Goal: Task Accomplishment & Management: Use online tool/utility

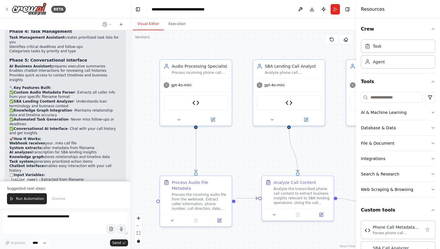
scroll to position [1803, 0]
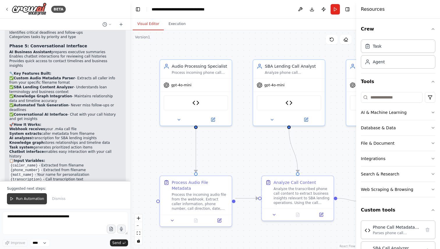
click at [35, 200] on span "Run Automation" at bounding box center [30, 199] width 28 height 5
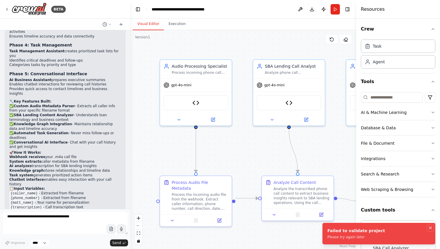
click at [429, 228] on icon "Notifications (F8)" at bounding box center [430, 228] width 5 height 5
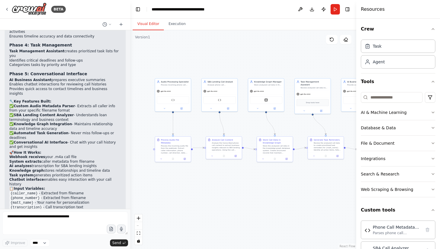
drag, startPoint x: 286, startPoint y: 143, endPoint x: 255, endPoint y: 119, distance: 39.3
click at [255, 119] on div ".deletable-edge-delete-btn { width: 20px; height: 20px; border: 0px solid #ffff…" at bounding box center [243, 139] width 226 height 219
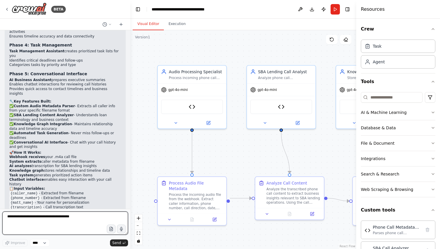
click at [63, 217] on textarea at bounding box center [65, 223] width 126 height 23
type textarea "*"
type textarea "**********"
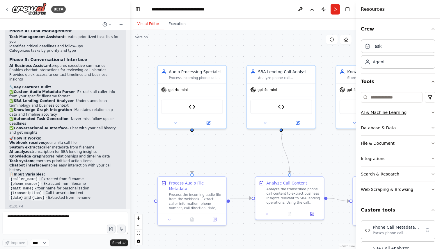
click at [433, 111] on icon "button" at bounding box center [433, 112] width 5 height 5
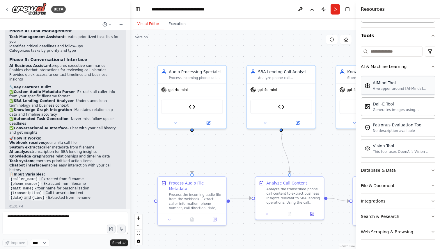
scroll to position [52, 0]
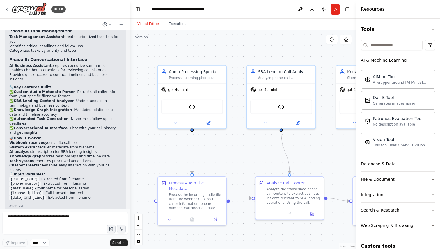
click at [400, 165] on button "Database & Data" at bounding box center [398, 164] width 75 height 15
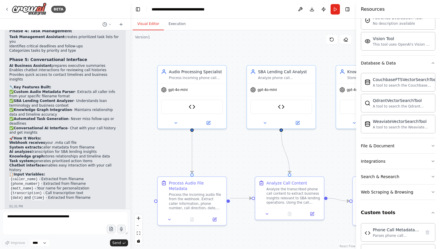
scroll to position [1795, 0]
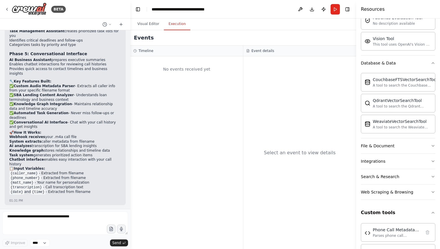
click at [178, 24] on button "Execution" at bounding box center [177, 24] width 26 height 12
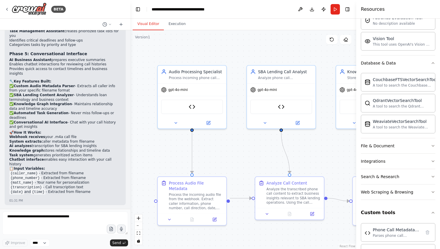
click at [146, 24] on button "Visual Editor" at bounding box center [148, 24] width 31 height 12
click at [195, 77] on div "Process incoming phone call audio files from webhooks, extract metadata from fi…" at bounding box center [196, 77] width 54 height 4
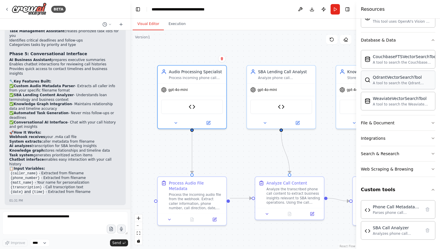
scroll to position [0, 0]
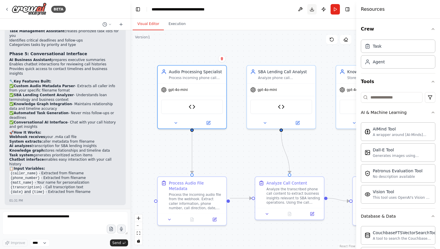
click at [313, 8] on button "Download" at bounding box center [311, 9] width 9 height 10
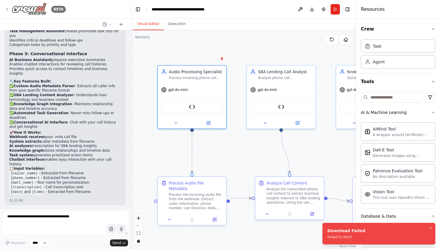
click at [30, 4] on img at bounding box center [29, 9] width 35 height 13
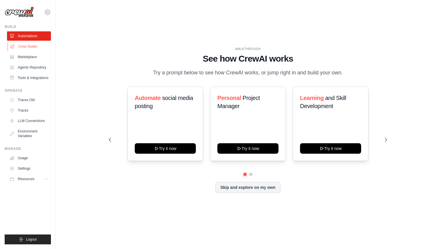
click at [32, 47] on link "Crew Studio" at bounding box center [30, 46] width 44 height 9
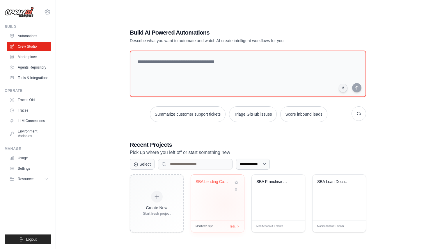
click at [225, 204] on div "SBA Lending Call Intelligence Syste..." at bounding box center [217, 198] width 53 height 46
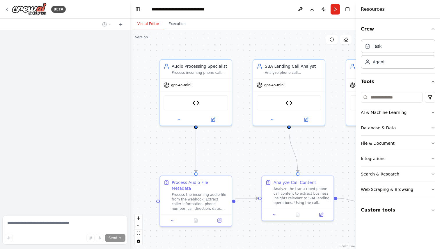
scroll to position [1712, 0]
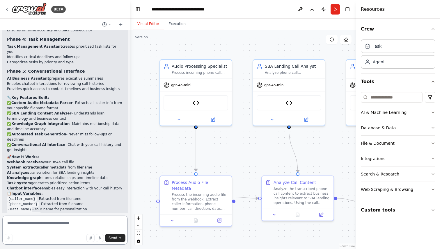
click at [50, 222] on textarea at bounding box center [64, 230] width 125 height 29
type textarea "**********"
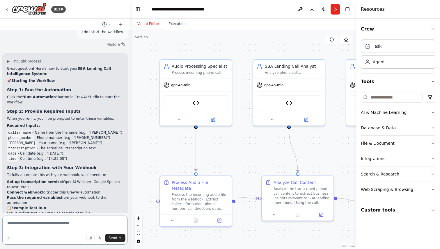
scroll to position [1979, 0]
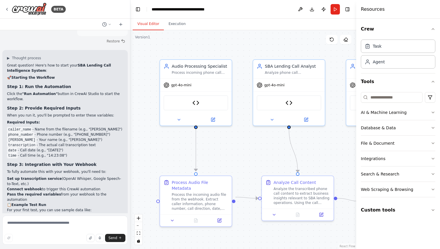
drag, startPoint x: 8, startPoint y: 139, endPoint x: 24, endPoint y: 154, distance: 22.2
click at [24, 215] on code "caller_name: Chuck Murphy phone_number: +1 214-680-5243 matt_name: Matt Lilly t…" at bounding box center [63, 225] width 113 height 21
copy code "caller_name: Chuck Murphy phone_number: +1 214-680-5243 matt_name: Matt Lilly t…"
click at [337, 10] on button "Run" at bounding box center [335, 9] width 9 height 10
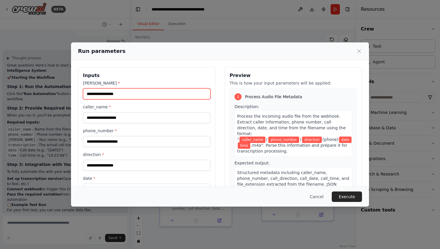
click at [120, 95] on input "matt_name *" at bounding box center [146, 93] width 127 height 11
type input "**********"
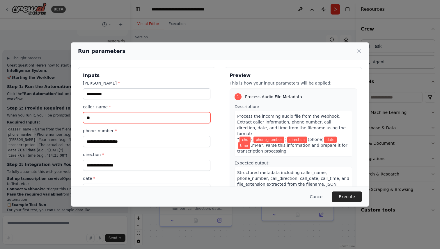
type input "*"
type input "**********"
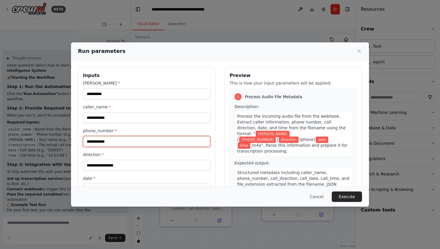
type input "**********"
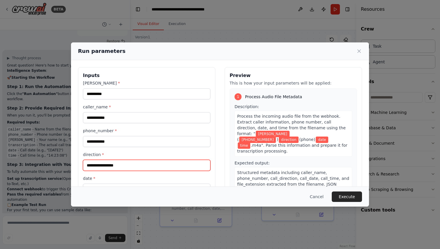
click at [108, 168] on input "direction *" at bounding box center [146, 165] width 127 height 11
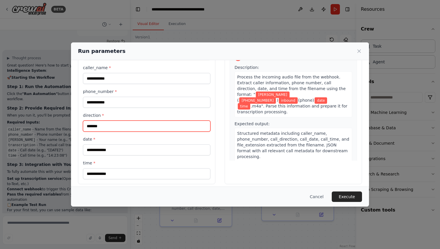
scroll to position [44, 0]
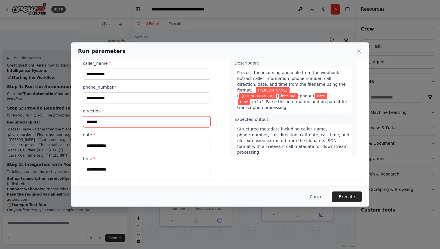
type input "*******"
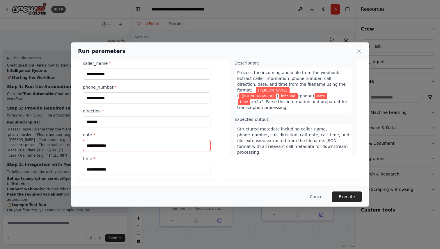
click at [126, 148] on input "date *" at bounding box center [146, 145] width 127 height 11
type input "*********"
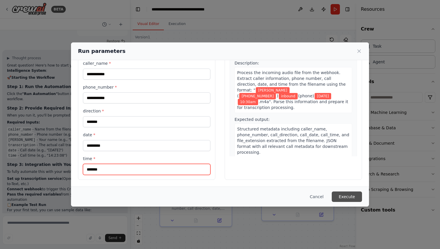
type input "*******"
click at [352, 197] on button "Execute" at bounding box center [347, 197] width 30 height 10
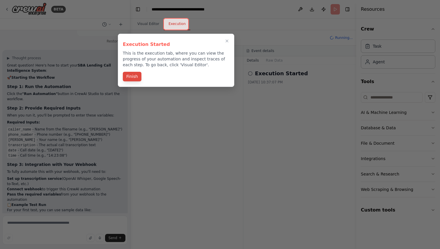
click at [135, 78] on button "Finish" at bounding box center [132, 77] width 19 height 10
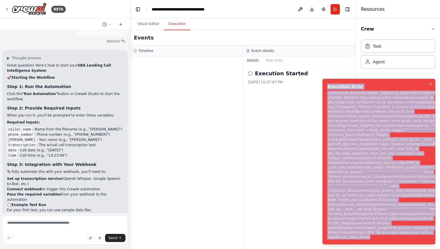
drag, startPoint x: 372, startPoint y: 237, endPoint x: 322, endPoint y: 86, distance: 158.3
click at [322, 86] on ol "Execution Error" at bounding box center [379, 161] width 122 height 175
copy div "Execution Error Subprocess execution failed: Subprocess failed with return code…"
click at [429, 86] on icon "Notifications (F8)" at bounding box center [430, 83] width 5 height 5
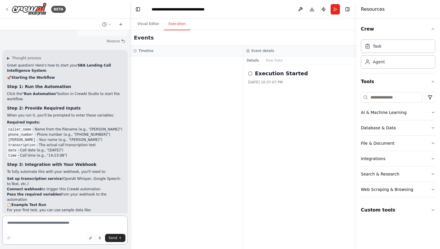
click at [48, 228] on textarea at bounding box center [64, 230] width 125 height 29
paste textarea "**********"
type textarea "**********"
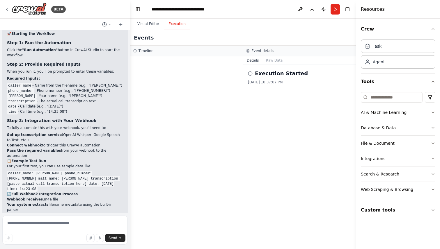
scroll to position [2194, 0]
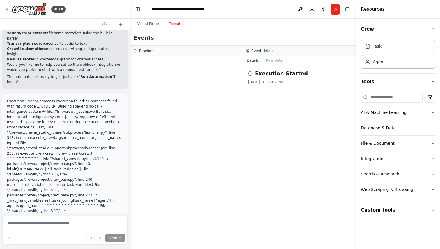
click at [382, 114] on div "AI & Machine Learning" at bounding box center [384, 113] width 46 height 6
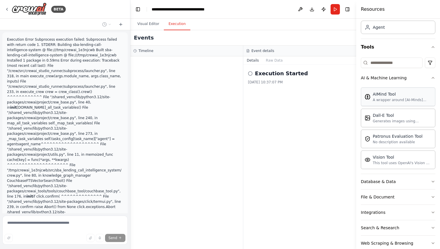
scroll to position [62, 0]
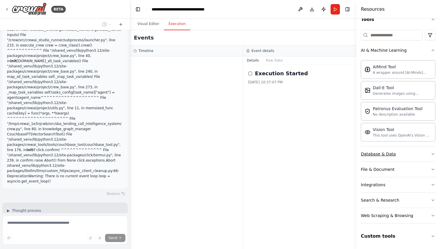
click at [400, 150] on button "Database & Data" at bounding box center [398, 154] width 75 height 15
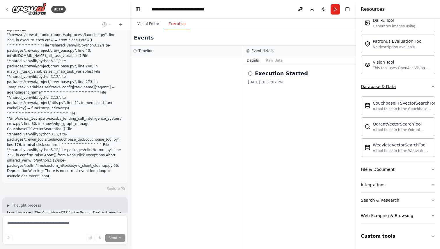
scroll to position [2320, 0]
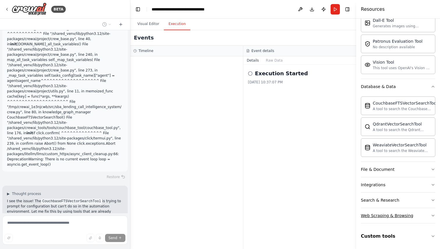
click at [382, 212] on button "Web Scraping & Browsing" at bounding box center [398, 215] width 75 height 15
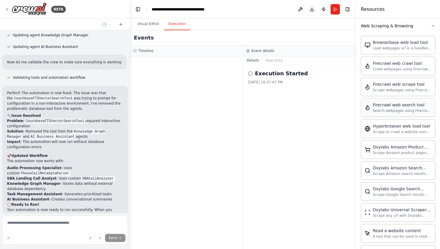
scroll to position [449, 0]
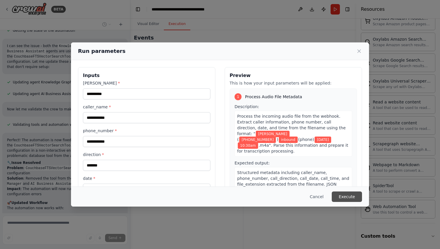
click at [354, 196] on button "Execute" at bounding box center [347, 197] width 30 height 10
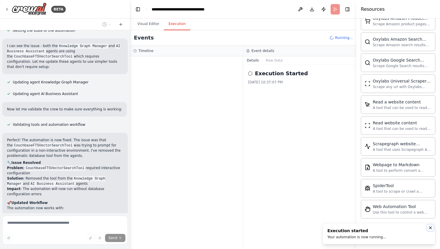
click at [431, 228] on icon "Notifications (F8)" at bounding box center [430, 228] width 5 height 5
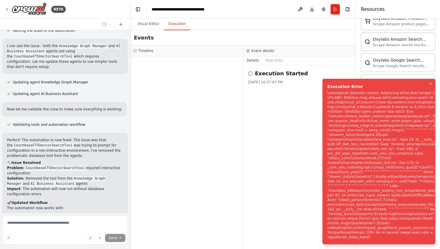
scroll to position [2581, 0]
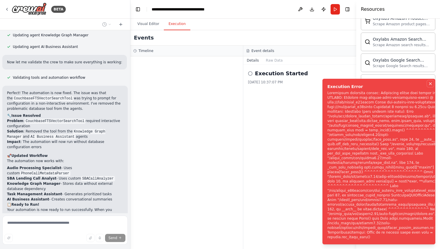
click at [431, 86] on icon "Notifications (F8)" at bounding box center [430, 83] width 5 height 5
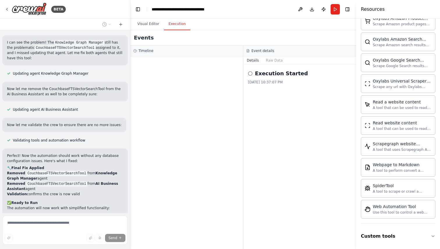
scroll to position [2875, 0]
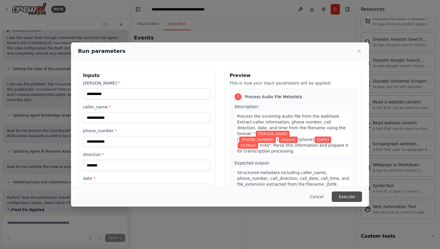
click at [356, 196] on button "Execute" at bounding box center [347, 197] width 30 height 10
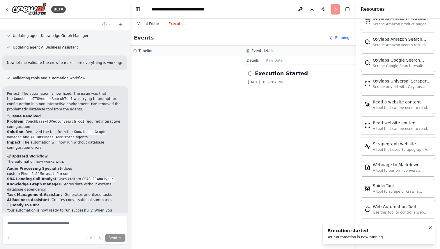
scroll to position [2575, 0]
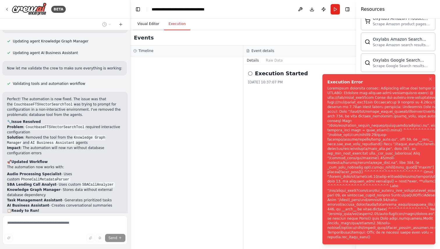
click at [146, 24] on button "Visual Editor" at bounding box center [148, 24] width 31 height 12
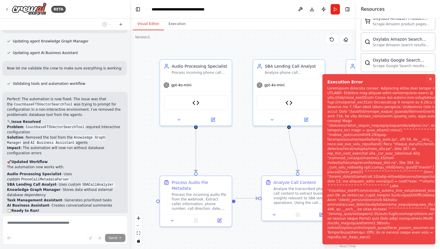
click at [430, 81] on icon "Notifications (F8)" at bounding box center [430, 79] width 5 height 5
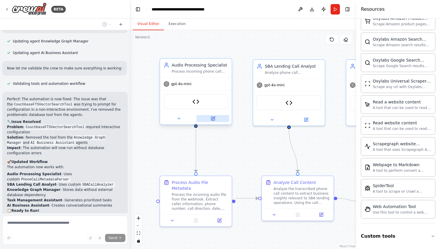
click at [213, 121] on icon at bounding box center [213, 118] width 5 height 5
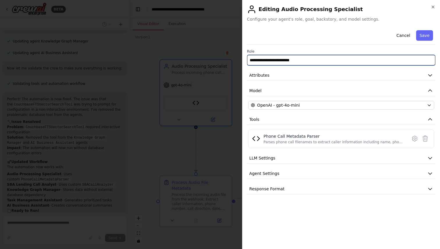
click at [328, 62] on input "**********" at bounding box center [341, 60] width 188 height 10
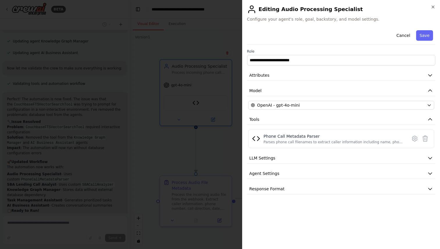
click at [318, 41] on div "Cancel Save" at bounding box center [341, 36] width 188 height 17
click at [318, 78] on button "Attributes" at bounding box center [341, 75] width 188 height 11
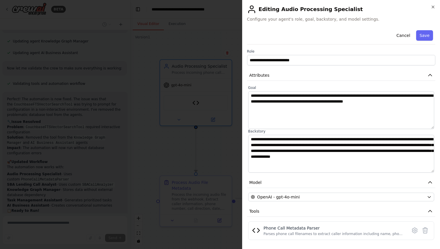
scroll to position [47, 0]
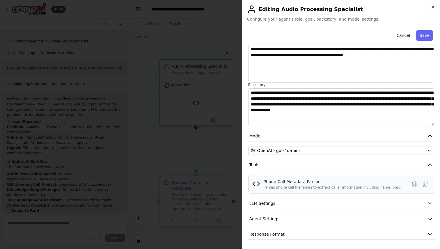
click at [312, 183] on div "Phone Call Metadata Parser" at bounding box center [334, 182] width 140 height 6
click at [414, 185] on icon at bounding box center [414, 184] width 7 height 7
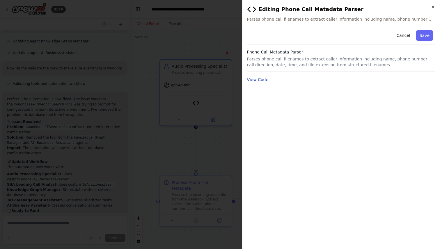
click at [255, 80] on button "View Code" at bounding box center [258, 80] width 22 height 6
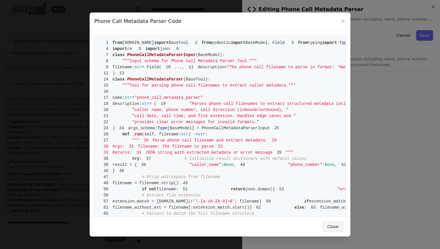
click at [335, 227] on button "Close" at bounding box center [333, 227] width 21 height 10
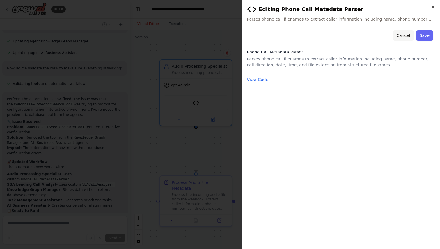
click at [405, 36] on button "Cancel" at bounding box center [403, 35] width 21 height 10
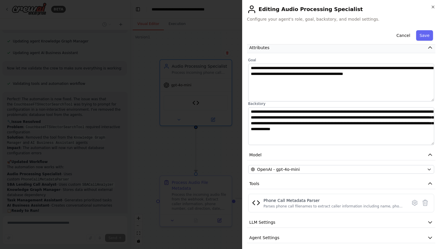
scroll to position [47, 0]
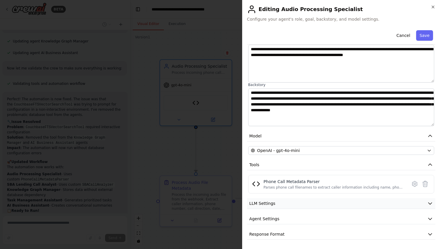
click at [310, 201] on button "LLM Settings" at bounding box center [341, 204] width 188 height 11
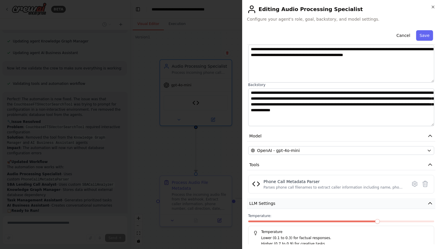
scroll to position [88, 0]
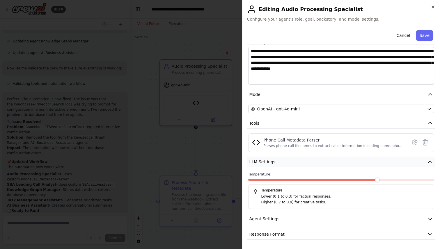
click at [319, 160] on button "LLM Settings" at bounding box center [341, 162] width 188 height 11
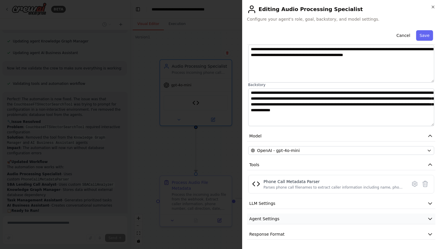
click at [309, 219] on button "Agent Settings" at bounding box center [341, 219] width 188 height 11
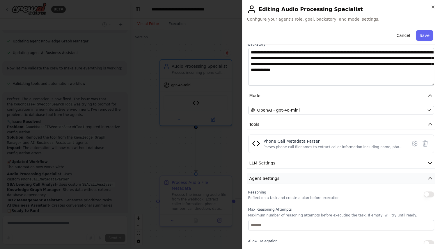
scroll to position [203, 0]
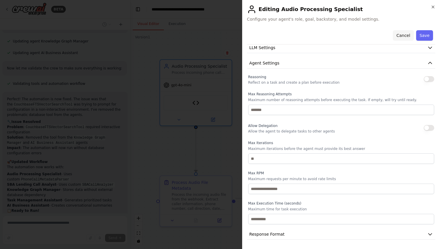
click at [405, 37] on button "Cancel" at bounding box center [403, 35] width 21 height 10
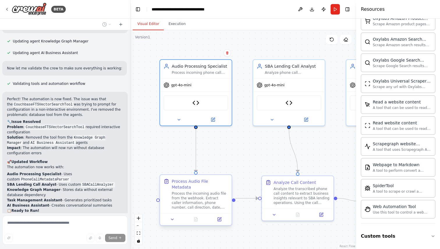
click at [201, 202] on div "Process the incoming audio file from the webhook. Extract caller information, p…" at bounding box center [200, 201] width 56 height 19
click at [219, 218] on icon at bounding box center [219, 219] width 3 height 3
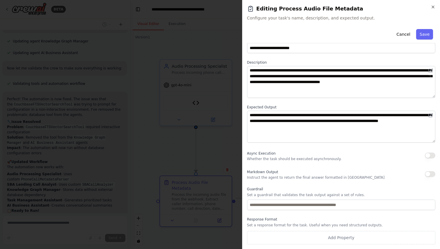
scroll to position [0, 0]
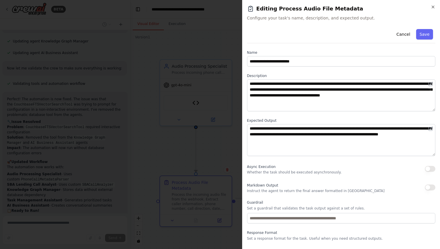
click at [435, 10] on h2 "Editing Process Audio File Metadata" at bounding box center [341, 9] width 188 height 8
click at [434, 7] on icon "button" at bounding box center [433, 7] width 5 height 5
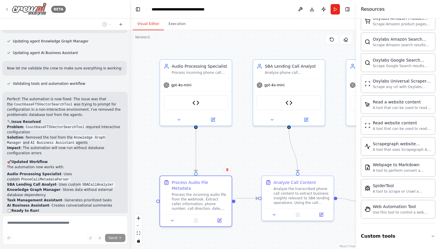
click at [27, 3] on img at bounding box center [29, 9] width 35 height 13
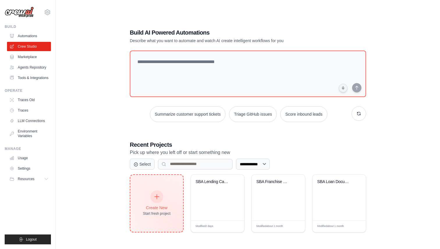
click at [159, 200] on div at bounding box center [156, 197] width 13 height 13
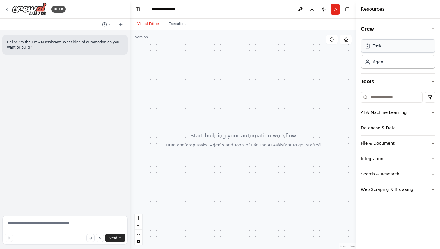
click at [403, 47] on div "Task" at bounding box center [398, 45] width 75 height 13
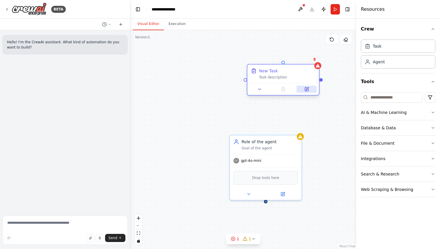
click at [306, 89] on icon at bounding box center [306, 89] width 3 height 3
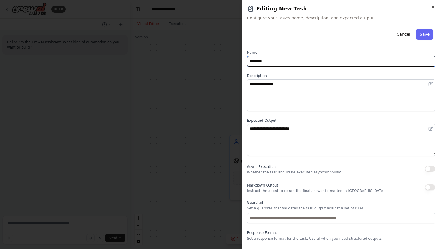
click at [299, 59] on input "********" at bounding box center [341, 61] width 188 height 10
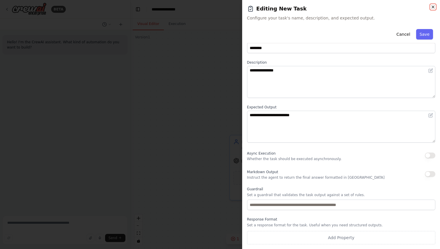
click at [435, 6] on icon "button" at bounding box center [433, 7] width 5 height 5
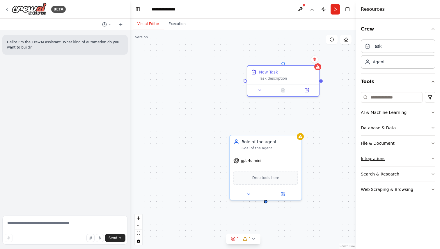
click at [382, 158] on div "Integrations" at bounding box center [373, 159] width 24 height 6
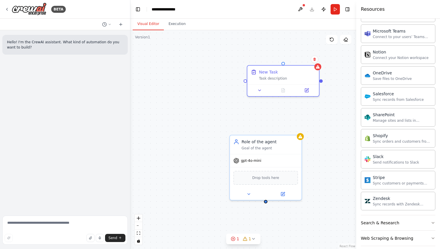
scroll to position [423, 0]
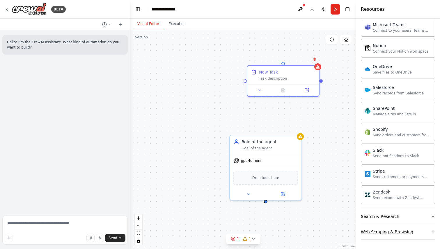
click at [383, 231] on div "Web Scraping & Browsing" at bounding box center [387, 232] width 52 height 6
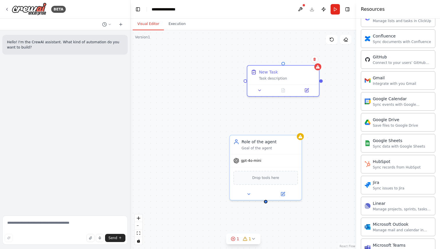
scroll to position [0, 0]
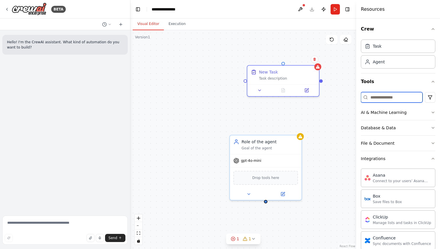
click at [387, 98] on input at bounding box center [392, 97] width 62 height 10
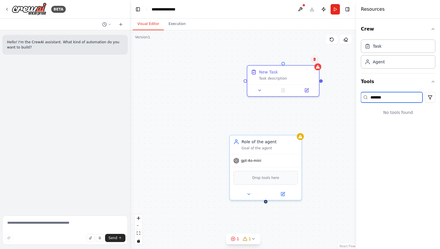
type input "*******"
click at [317, 61] on button at bounding box center [315, 60] width 8 height 8
click at [299, 59] on button "Confirm" at bounding box center [298, 59] width 21 height 7
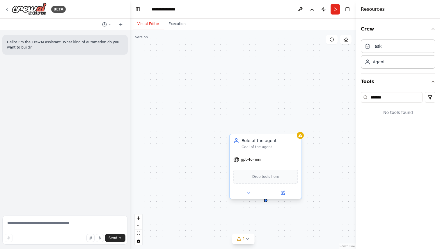
click at [287, 137] on div "Role of the agent Goal of the agent" at bounding box center [266, 143] width 72 height 19
click at [297, 127] on icon at bounding box center [297, 128] width 2 height 3
click at [281, 128] on button "Confirm" at bounding box center [280, 128] width 21 height 7
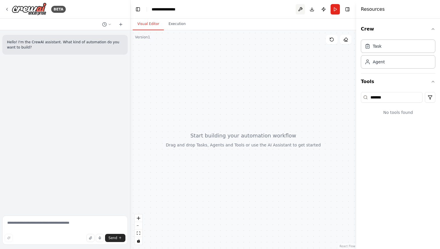
click at [299, 9] on button at bounding box center [300, 9] width 9 height 10
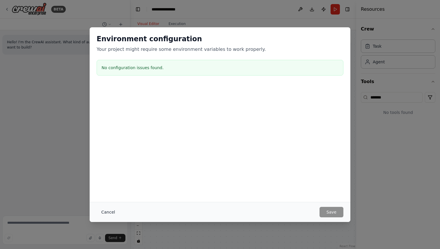
click at [105, 212] on button "Cancel" at bounding box center [108, 212] width 23 height 10
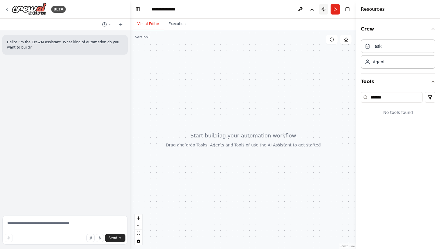
click at [324, 9] on button "Publish" at bounding box center [323, 9] width 9 height 10
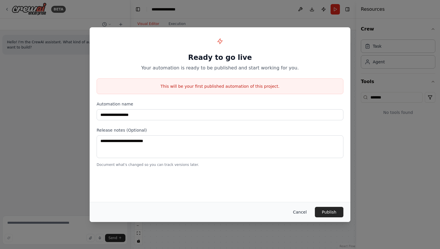
click at [297, 210] on button "Cancel" at bounding box center [299, 212] width 23 height 10
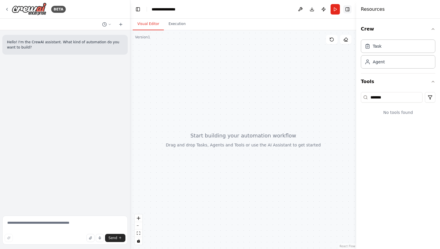
click at [347, 10] on button "Toggle Right Sidebar" at bounding box center [347, 9] width 8 height 8
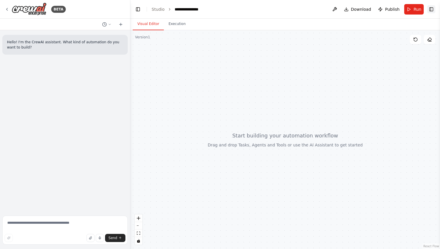
click at [433, 10] on button "Toggle Right Sidebar" at bounding box center [431, 9] width 8 height 8
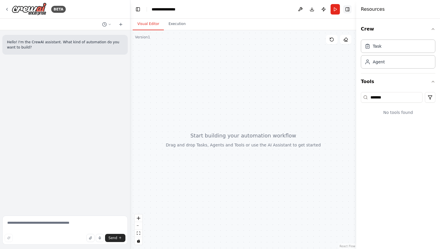
click at [348, 11] on button "Toggle Right Sidebar" at bounding box center [347, 9] width 8 height 8
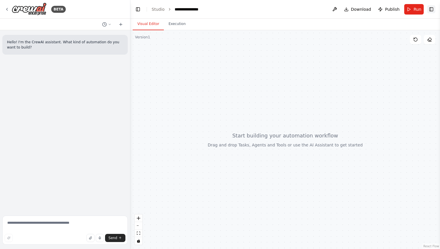
click at [434, 9] on button "Toggle Right Sidebar" at bounding box center [431, 9] width 8 height 8
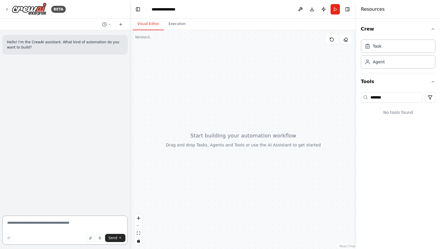
click at [66, 227] on textarea at bounding box center [64, 230] width 125 height 29
type textarea "**********"
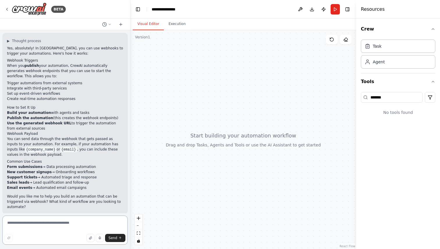
scroll to position [51, 0]
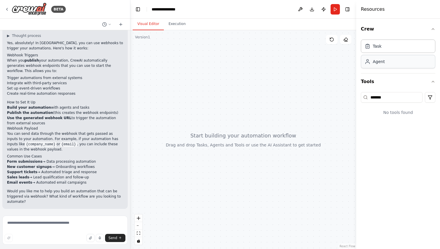
click at [394, 60] on div "Agent" at bounding box center [398, 61] width 75 height 13
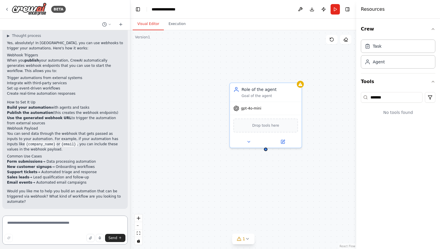
click at [46, 223] on textarea at bounding box center [64, 230] width 125 height 29
type textarea "**********"
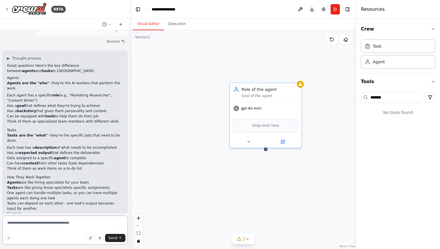
scroll to position [285, 0]
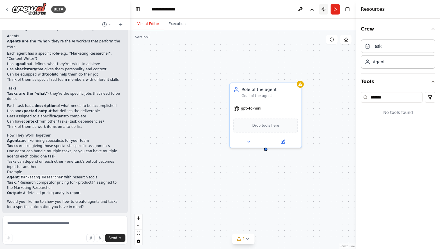
click at [324, 9] on button "Publish" at bounding box center [323, 9] width 9 height 10
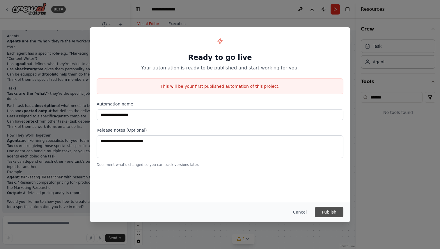
click at [334, 212] on button "Publish" at bounding box center [329, 212] width 29 height 10
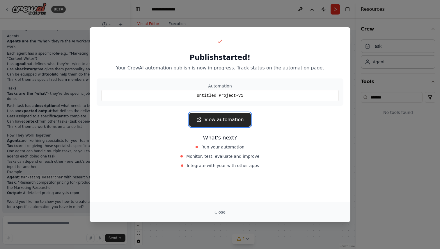
click at [231, 118] on link "View automation" at bounding box center [219, 120] width 61 height 14
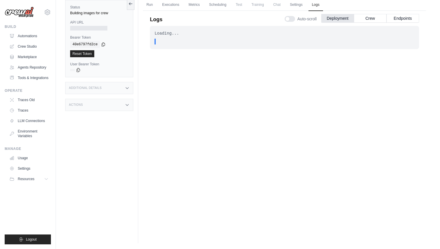
click at [128, 90] on icon at bounding box center [127, 88] width 5 height 5
click at [125, 142] on icon at bounding box center [127, 139] width 5 height 5
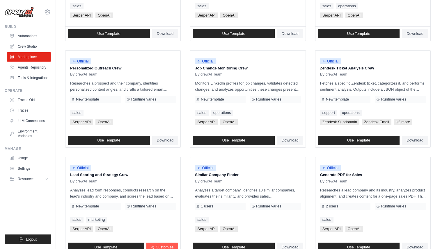
scroll to position [290, 0]
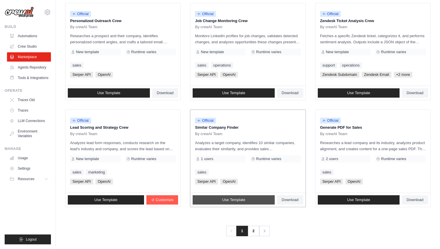
click at [235, 201] on span "Use Template" at bounding box center [233, 200] width 23 height 5
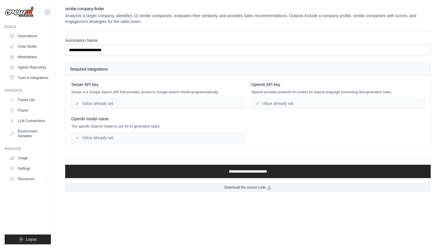
click at [122, 104] on div "Value already set" at bounding box center [157, 103] width 173 height 11
click at [132, 137] on div "Value already set" at bounding box center [157, 137] width 173 height 11
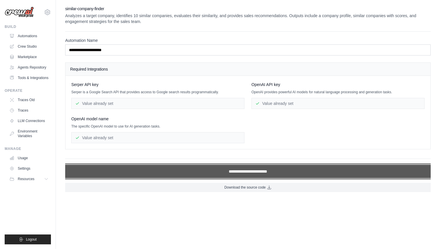
click at [269, 172] on input "**********" at bounding box center [248, 171] width 366 height 13
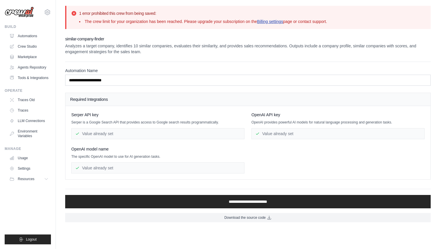
click at [277, 21] on link "Billing settings" at bounding box center [270, 21] width 26 height 5
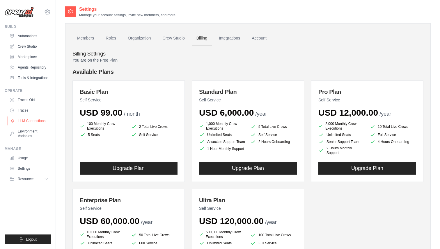
click at [33, 120] on link "LLM Connections" at bounding box center [30, 120] width 44 height 9
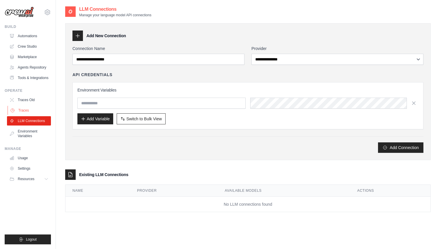
click at [24, 106] on link "Traces" at bounding box center [30, 110] width 44 height 9
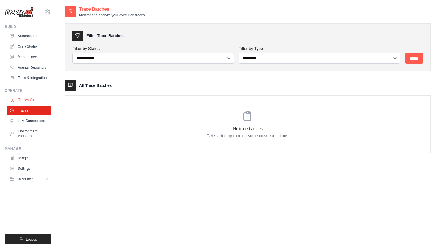
click at [28, 100] on link "Traces Old" at bounding box center [30, 99] width 44 height 9
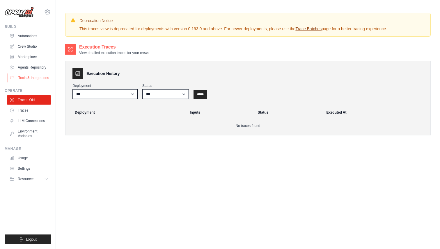
click at [36, 76] on link "Tools & Integrations" at bounding box center [30, 77] width 44 height 9
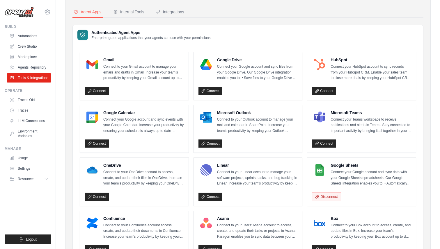
scroll to position [56, 0]
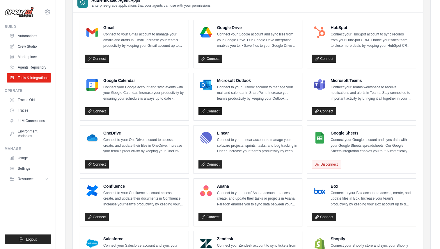
click at [217, 111] on link "Connect" at bounding box center [211, 111] width 24 height 8
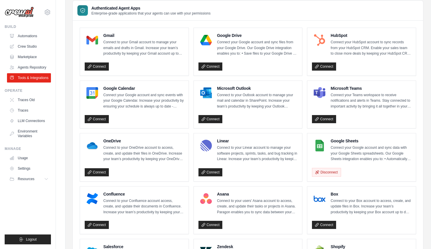
scroll to position [0, 0]
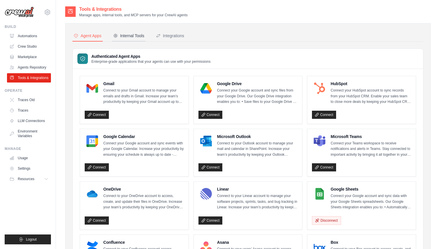
click at [134, 31] on button "Internal Tools" at bounding box center [128, 36] width 33 height 11
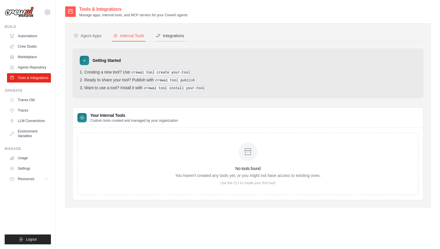
click at [169, 37] on div "Integrations" at bounding box center [170, 36] width 28 height 6
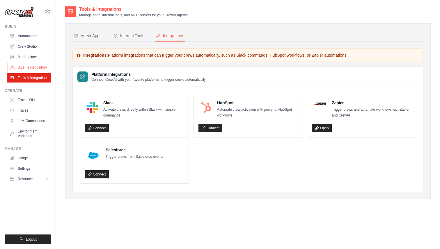
click at [40, 66] on link "Agents Repository" at bounding box center [30, 67] width 44 height 9
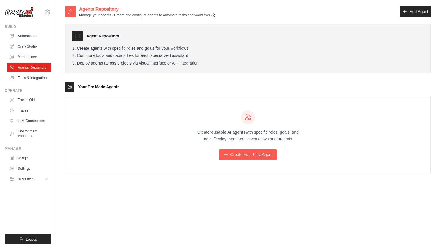
click at [40, 66] on link "Agents Repository" at bounding box center [29, 67] width 44 height 9
click at [30, 37] on link "Automations" at bounding box center [30, 35] width 44 height 9
